Goal: Transaction & Acquisition: Subscribe to service/newsletter

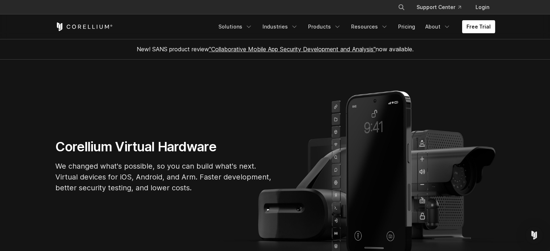
click at [482, 27] on link "Free Trial" at bounding box center [478, 26] width 33 height 13
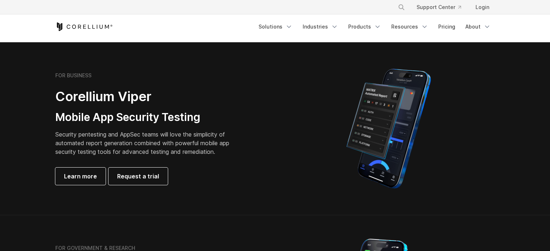
scroll to position [145, 0]
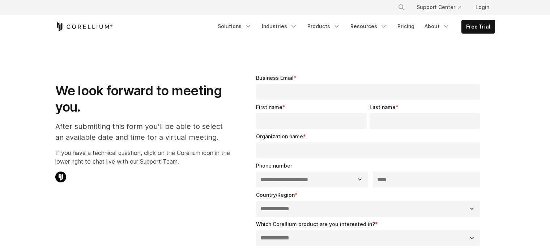
select select "**"
click at [251, 27] on icon "Navigation Menu" at bounding box center [248, 26] width 7 height 7
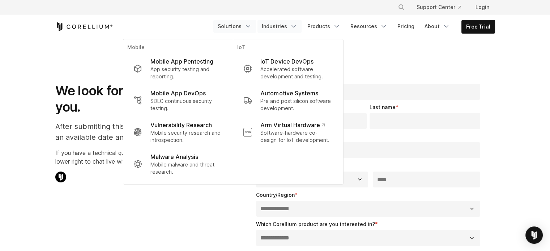
click at [287, 25] on link "Industries" at bounding box center [280, 26] width 44 height 13
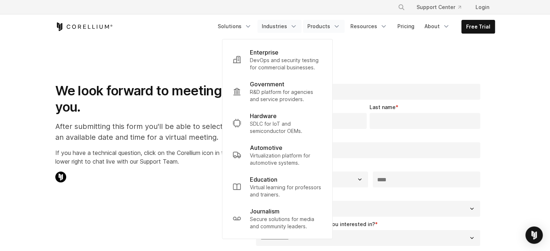
click at [324, 24] on link "Products" at bounding box center [324, 26] width 42 height 13
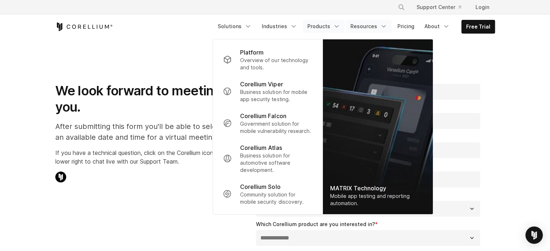
click at [380, 29] on link "Resources" at bounding box center [369, 26] width 46 height 13
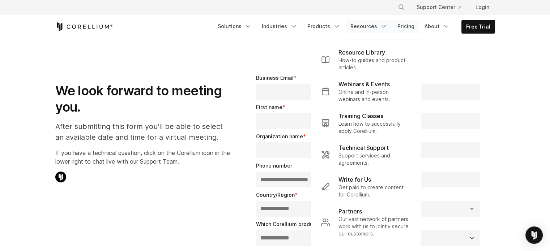
click at [418, 27] on link "Pricing" at bounding box center [406, 26] width 26 height 13
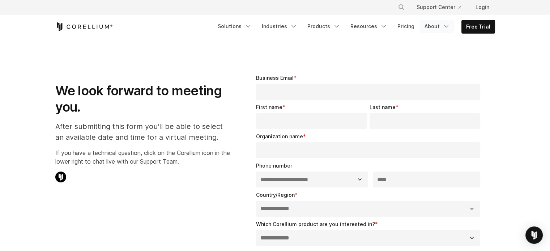
click at [436, 26] on link "About" at bounding box center [437, 26] width 34 height 13
